Goal: Find specific page/section: Find specific page/section

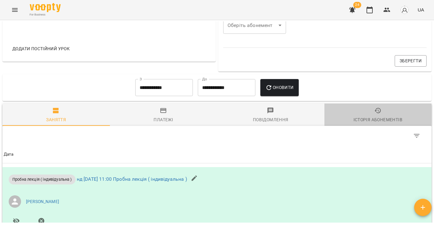
click at [377, 117] on div "Історія абонементів" at bounding box center [377, 119] width 49 height 7
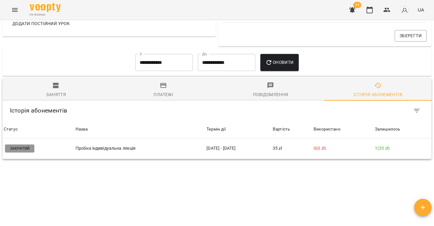
scroll to position [248, 0]
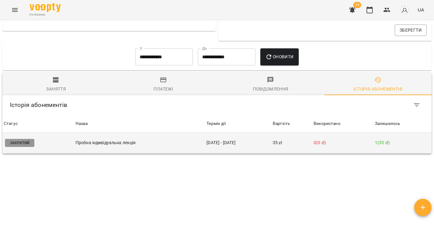
click at [257, 146] on td "06 жовт - 06 жовт" at bounding box center [238, 142] width 66 height 21
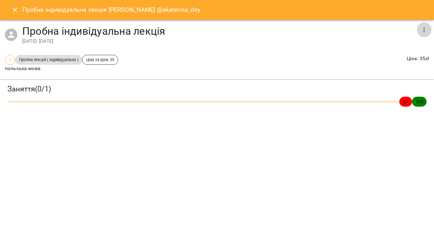
click at [423, 32] on icon "button" at bounding box center [423, 29] width 1 height 5
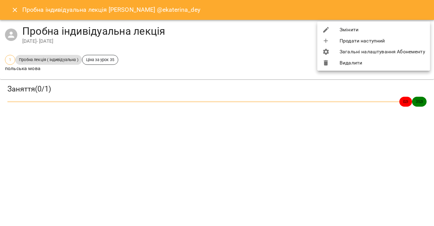
click at [18, 16] on div at bounding box center [217, 113] width 434 height 226
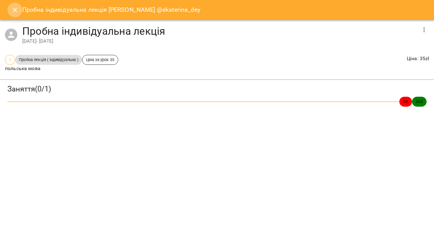
click at [15, 13] on icon "Close" at bounding box center [14, 9] width 7 height 7
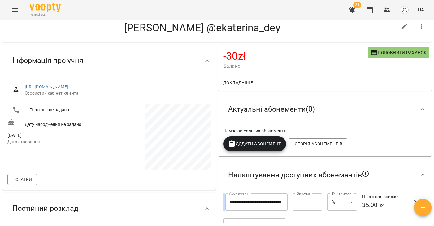
scroll to position [12, 0]
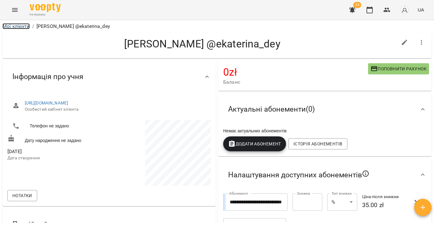
click at [11, 25] on link "Мої клієнти" at bounding box center [15, 26] width 27 height 6
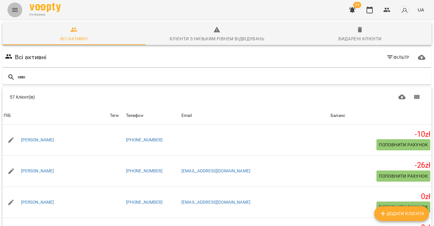
click at [12, 9] on icon "Menu" at bounding box center [14, 9] width 7 height 7
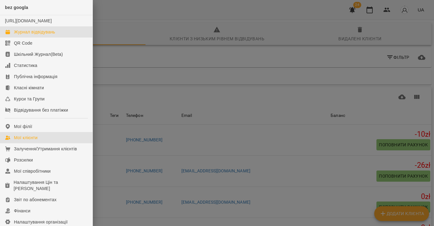
drag, startPoint x: 35, startPoint y: 36, endPoint x: 201, endPoint y: 58, distance: 167.6
click at [35, 35] on div "Журнал відвідувань" at bounding box center [34, 32] width 41 height 6
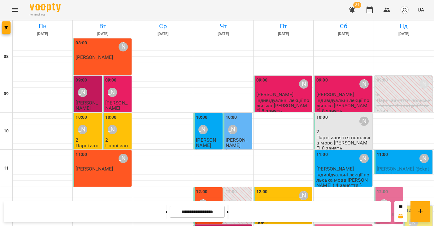
scroll to position [41, 0]
drag, startPoint x: 237, startPoint y: 212, endPoint x: 164, endPoint y: 68, distance: 160.9
click at [229, 212] on button at bounding box center [228, 211] width 2 height 14
type input "**********"
